Goal: Task Accomplishment & Management: Use online tool/utility

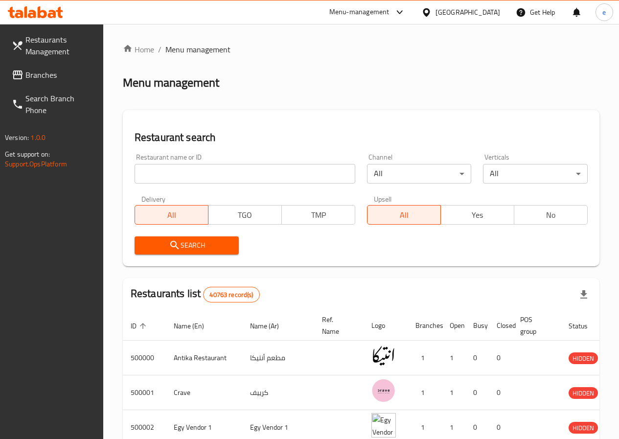
click at [477, 4] on div "Egypt" at bounding box center [461, 11] width 94 height 23
click at [492, 11] on div "Egypt" at bounding box center [468, 12] width 65 height 11
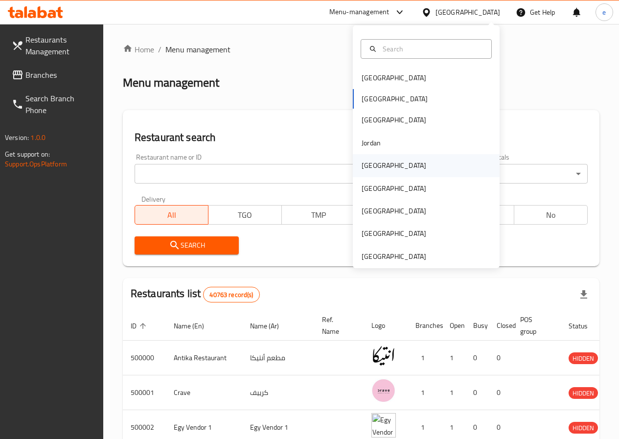
scroll to position [5, 0]
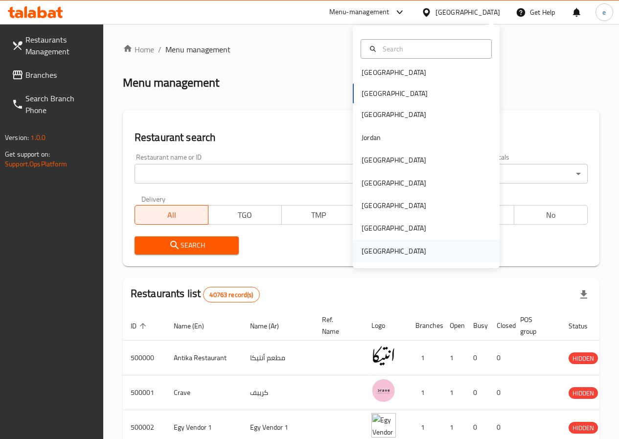
click at [393, 256] on div "[GEOGRAPHIC_DATA]" at bounding box center [394, 251] width 65 height 11
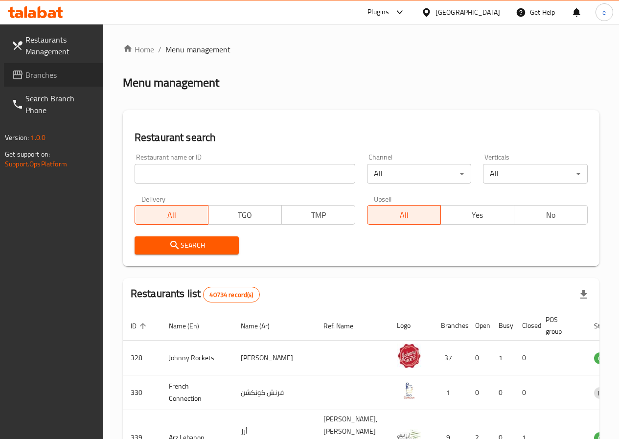
click at [42, 78] on span "Branches" at bounding box center [60, 75] width 70 height 12
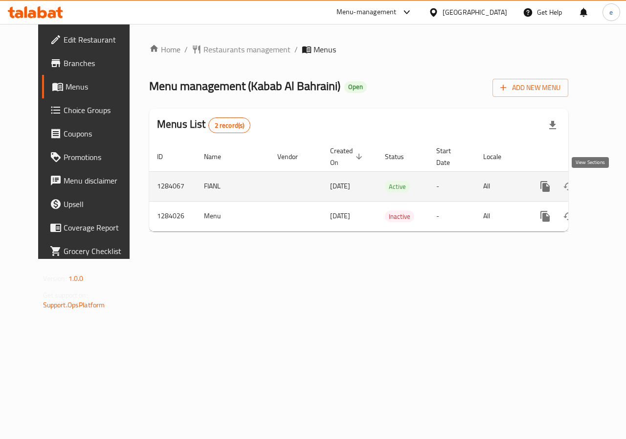
click at [610, 184] on icon "enhanced table" at bounding box center [616, 187] width 12 height 12
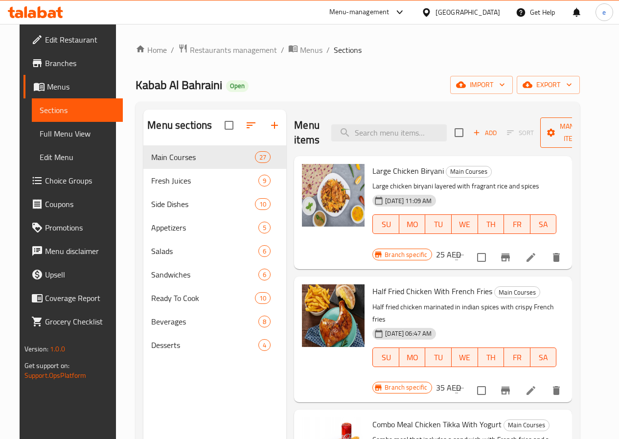
click at [567, 131] on span "Manage items" at bounding box center [573, 132] width 50 height 24
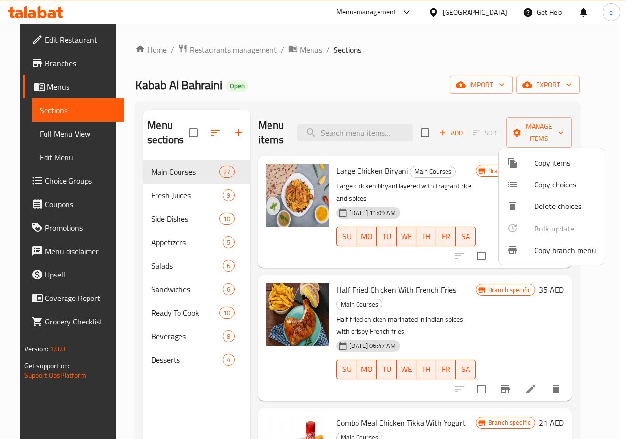
click at [584, 87] on div at bounding box center [313, 219] width 626 height 439
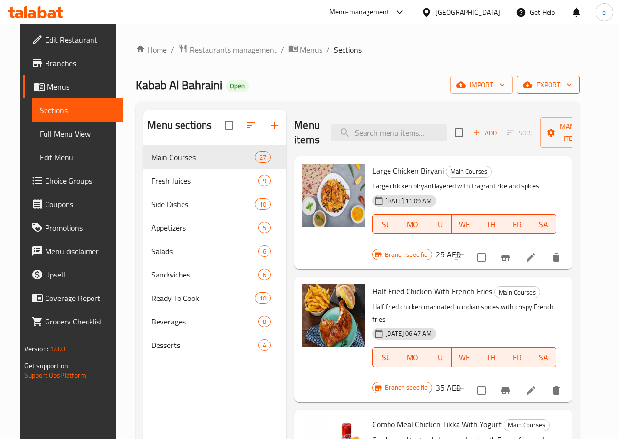
click at [574, 85] on icon "button" at bounding box center [569, 85] width 10 height 10
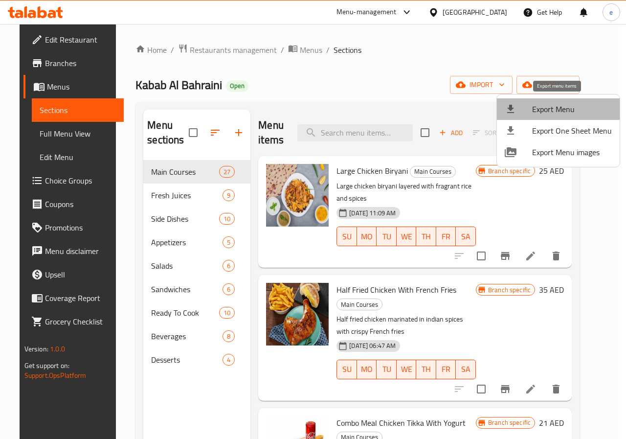
click at [574, 109] on span "Export Menu" at bounding box center [572, 109] width 80 height 12
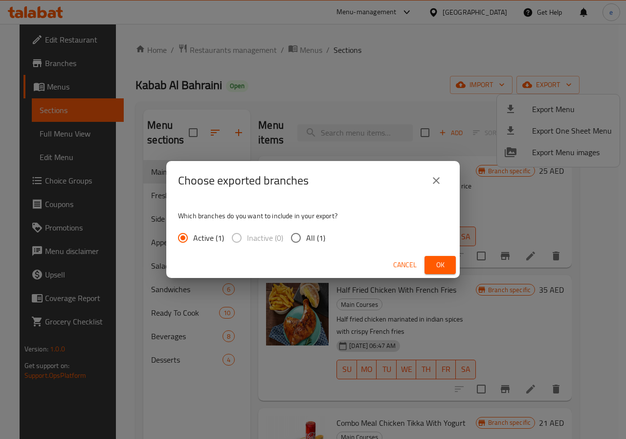
click at [287, 237] on input "All (1)" at bounding box center [296, 238] width 21 height 21
radio input "true"
click at [300, 235] on input "All (1)" at bounding box center [296, 238] width 21 height 21
click at [447, 266] on span "Ok" at bounding box center [441, 265] width 16 height 12
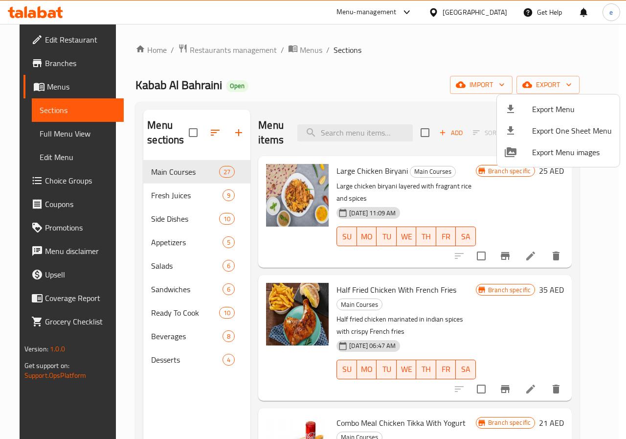
click at [407, 66] on div at bounding box center [313, 219] width 626 height 439
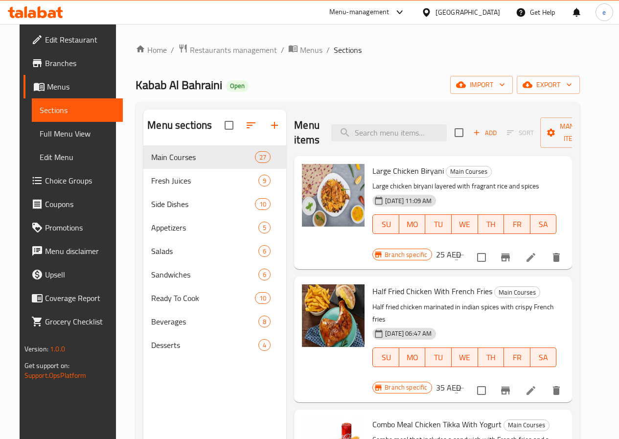
click at [45, 59] on span "Branches" at bounding box center [80, 63] width 70 height 12
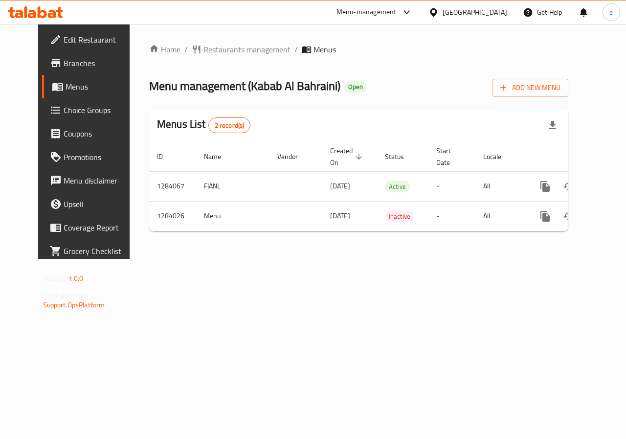
click at [64, 64] on span "Branches" at bounding box center [99, 63] width 71 height 12
